Goal: Navigation & Orientation: Find specific page/section

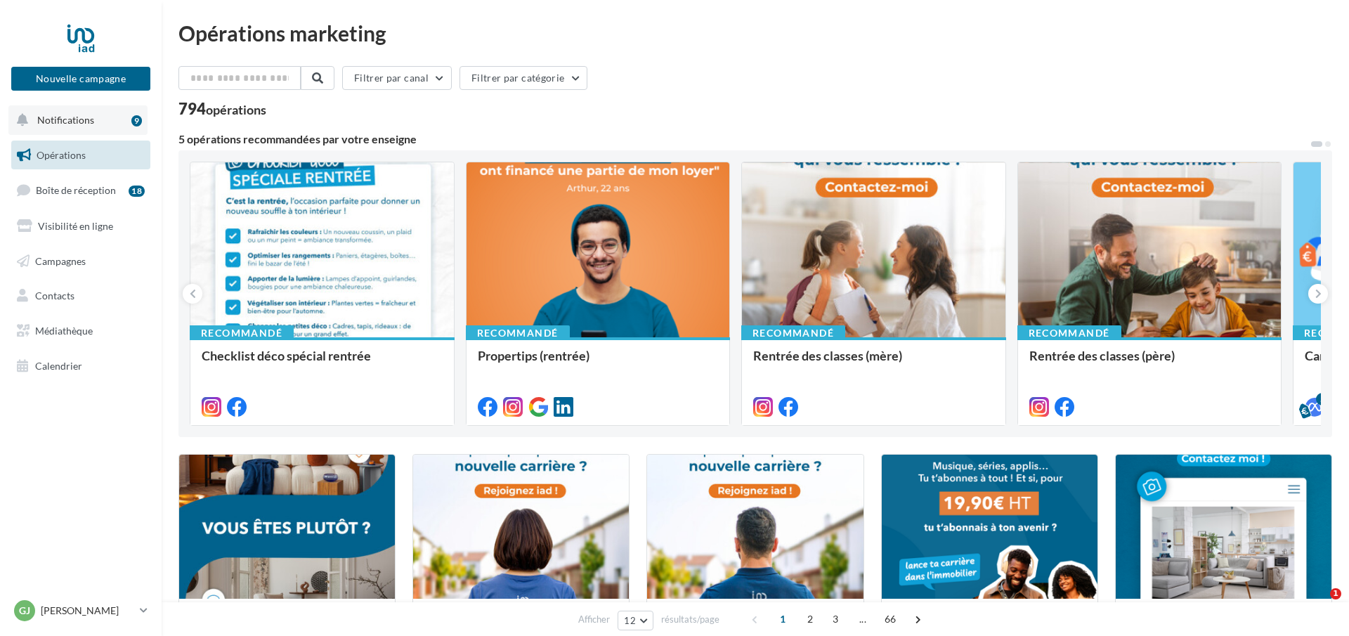
click at [91, 119] on span "Notifications" at bounding box center [65, 120] width 57 height 12
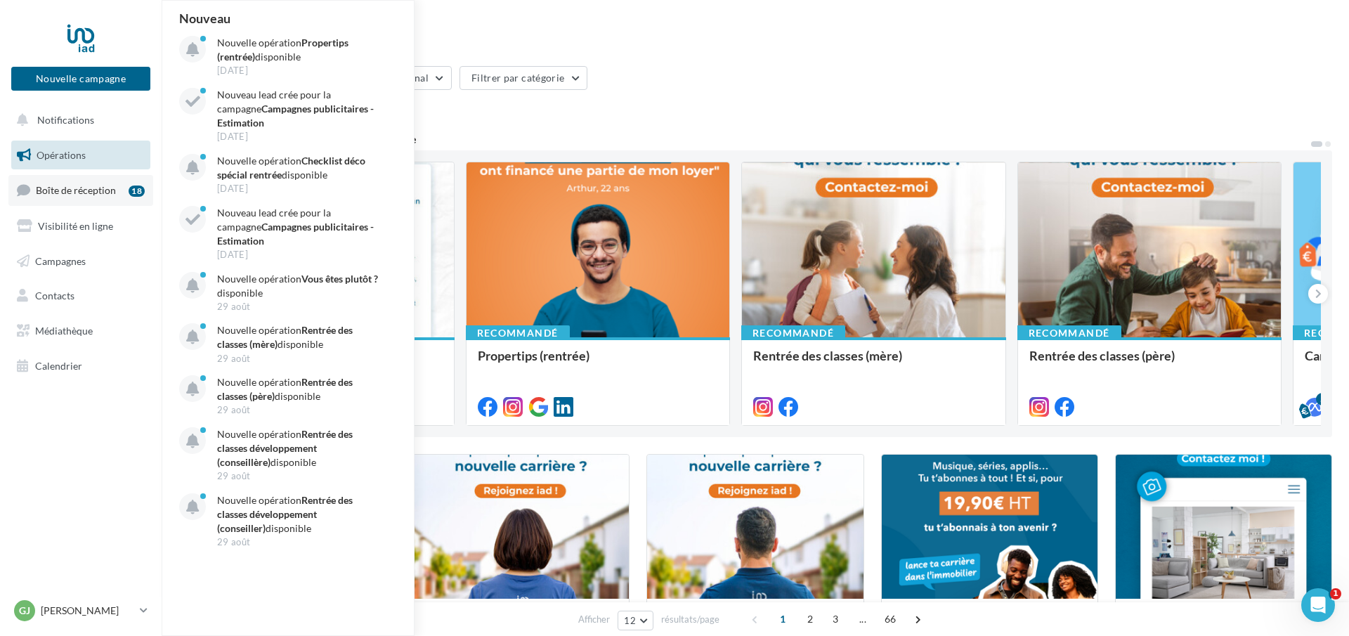
click at [76, 186] on span "Boîte de réception" at bounding box center [76, 190] width 80 height 12
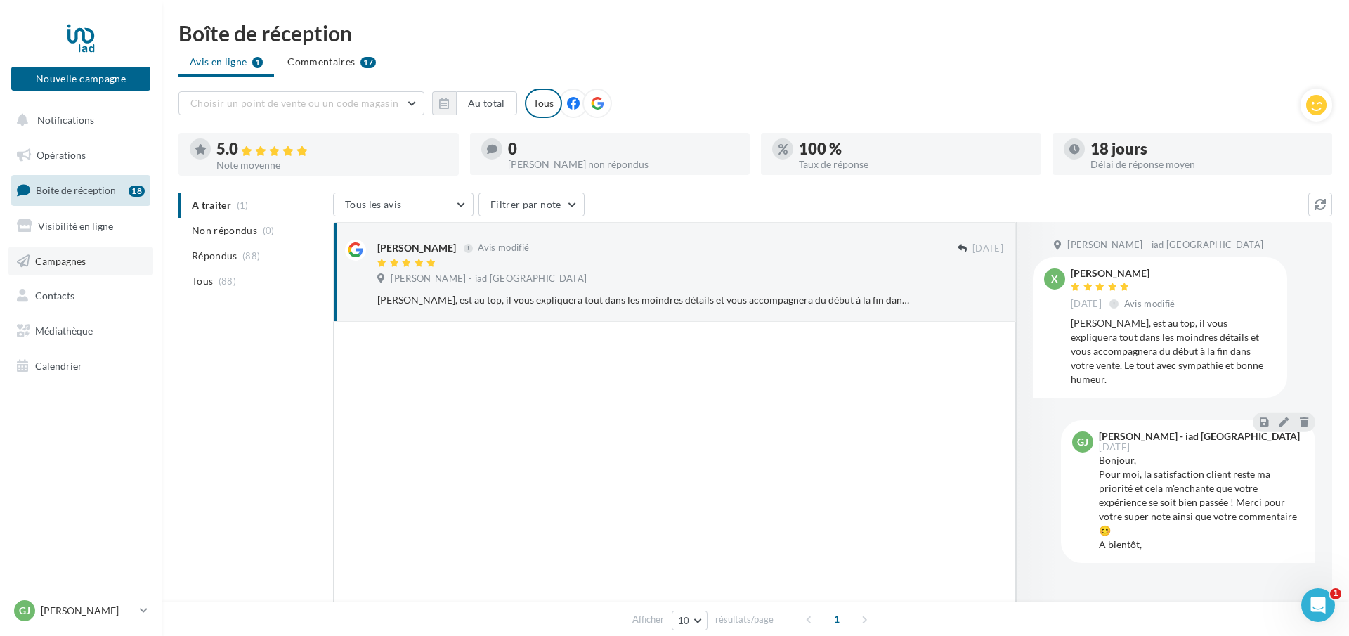
click at [82, 259] on span "Campagnes" at bounding box center [60, 260] width 51 height 12
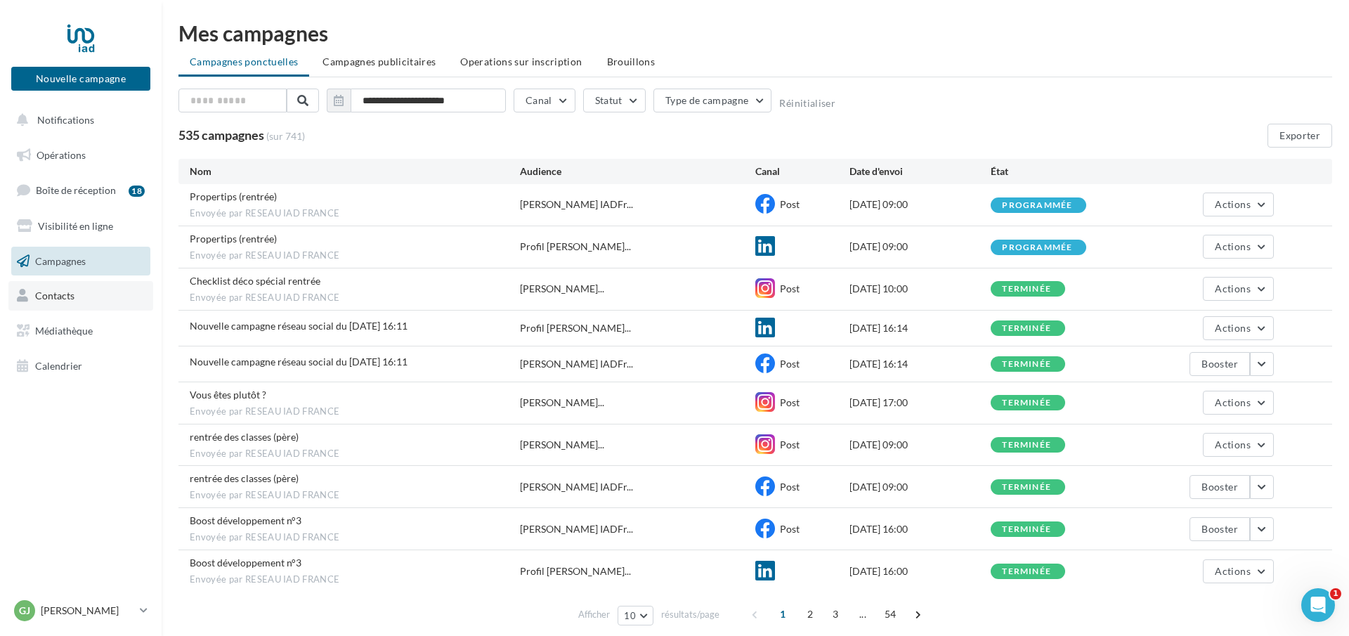
click at [78, 292] on link "Contacts" at bounding box center [80, 296] width 145 height 30
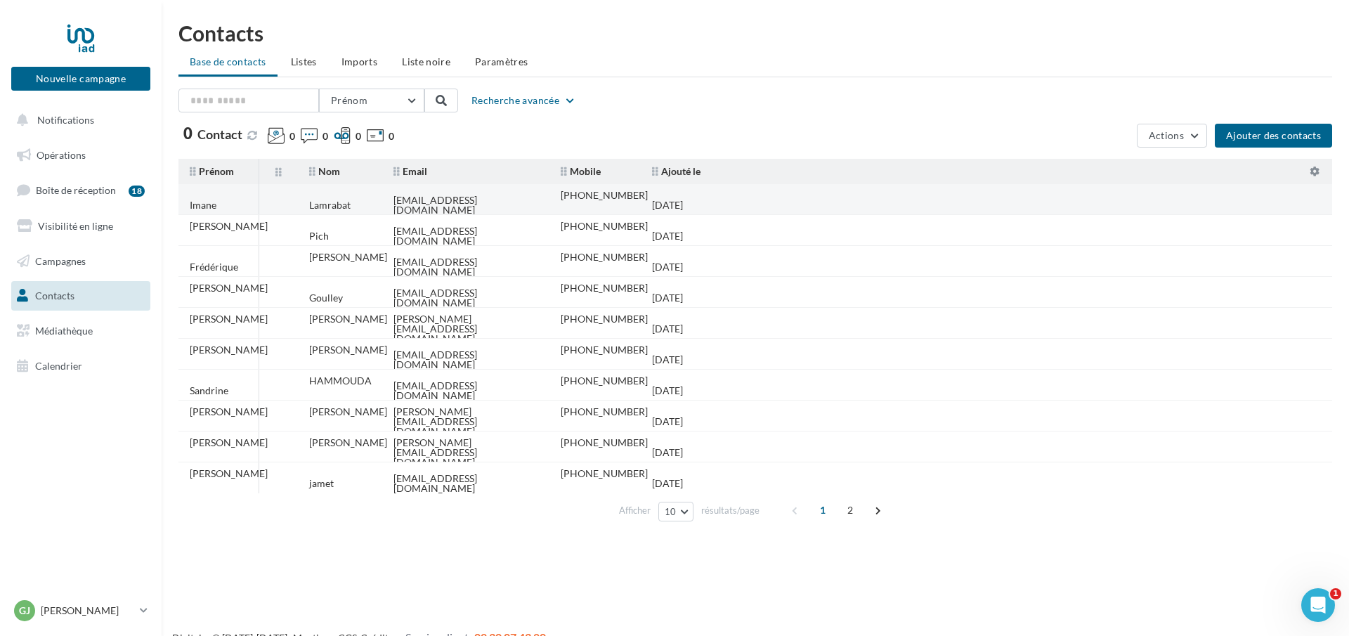
click at [374, 202] on td "Lamrabat" at bounding box center [340, 205] width 84 height 31
